Goal: Unclear

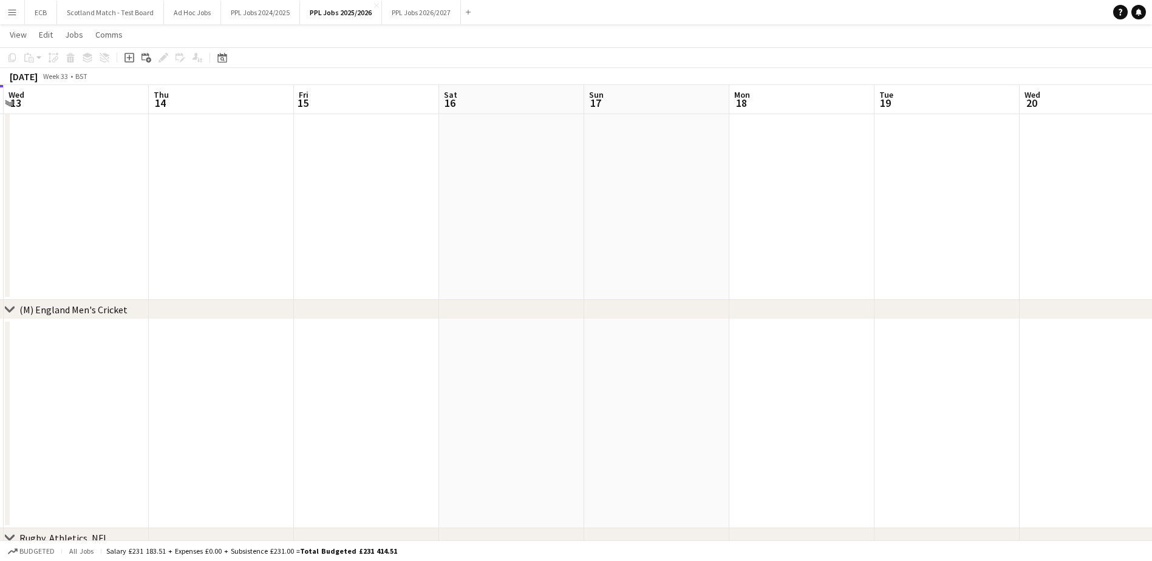
scroll to position [273, 0]
click at [763, 342] on app-date-cell at bounding box center [801, 424] width 145 height 209
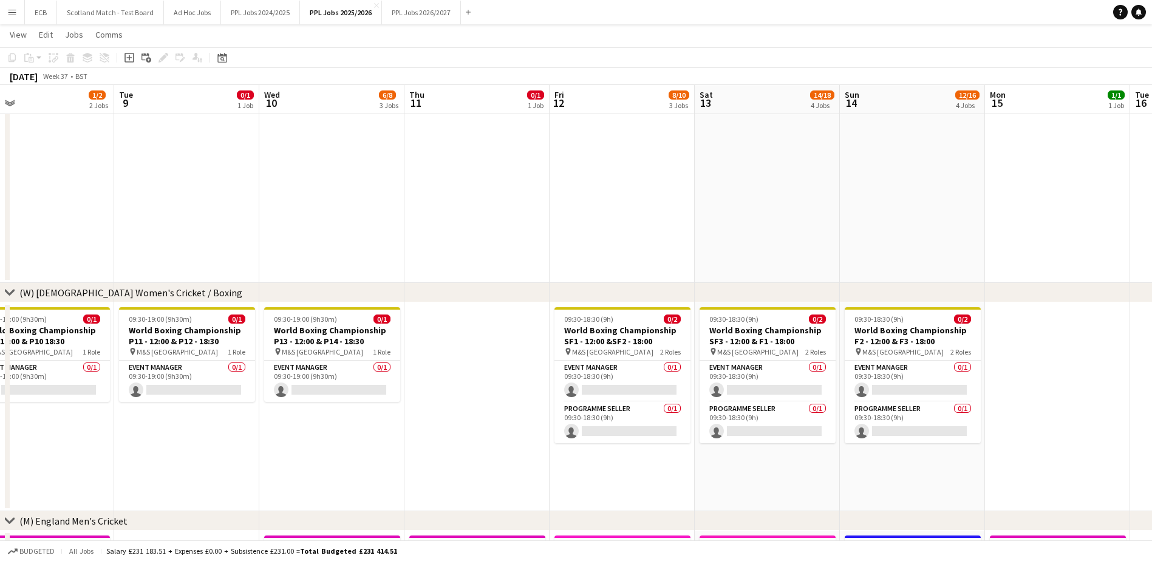
scroll to position [0, 466]
